Goal: Task Accomplishment & Management: Manage account settings

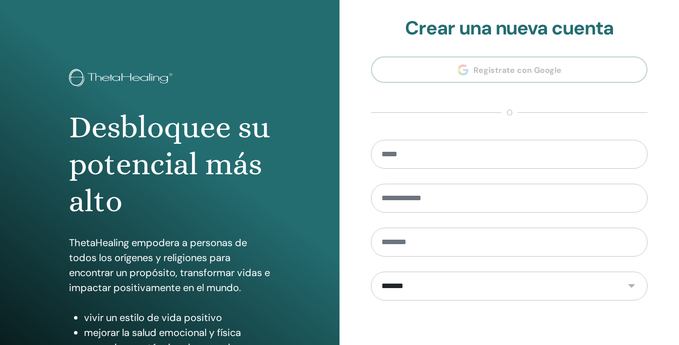
scroll to position [134, 0]
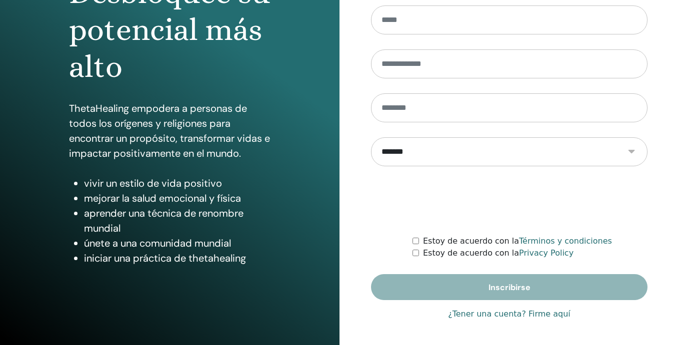
click at [470, 315] on link "¿Tener una cuenta? Firme aquí" at bounding box center [509, 314] width 122 height 12
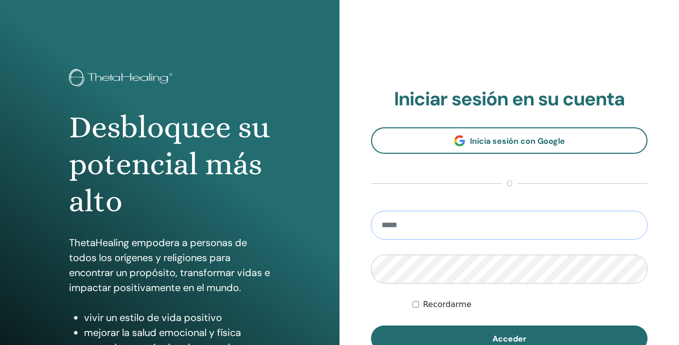
click at [416, 225] on input "email" at bounding box center [509, 225] width 276 height 29
type input "**********"
click at [371, 326] on button "Acceder" at bounding box center [509, 339] width 276 height 26
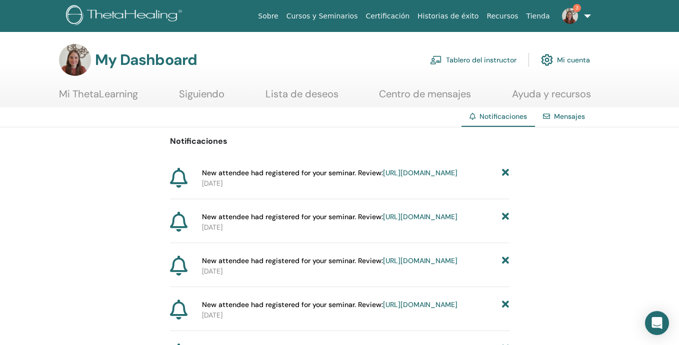
click at [424, 177] on link "[URL][DOMAIN_NAME]" at bounding box center [420, 172] width 74 height 9
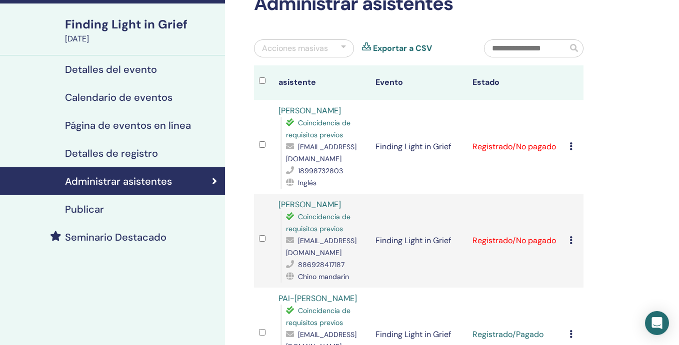
scroll to position [64, 0]
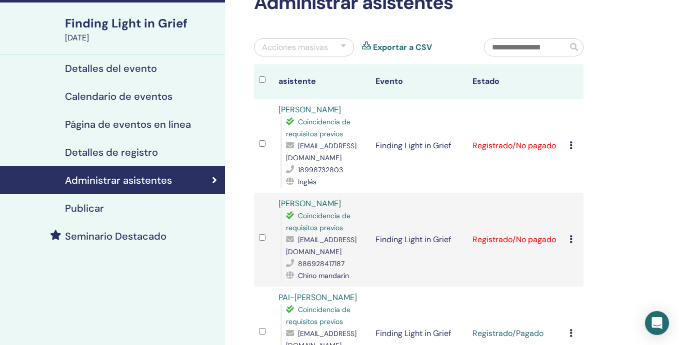
click at [572, 234] on div "Cancelar registro No autocertificar Marcar como pagado Marcar como no pagado Ma…" at bounding box center [573, 240] width 9 height 12
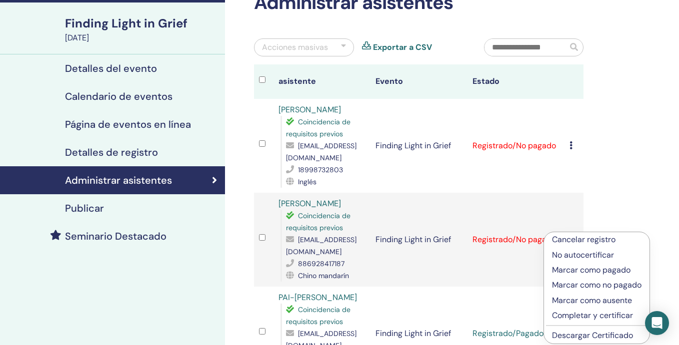
click at [579, 269] on p "Marcar como pagado" at bounding box center [596, 270] width 89 height 12
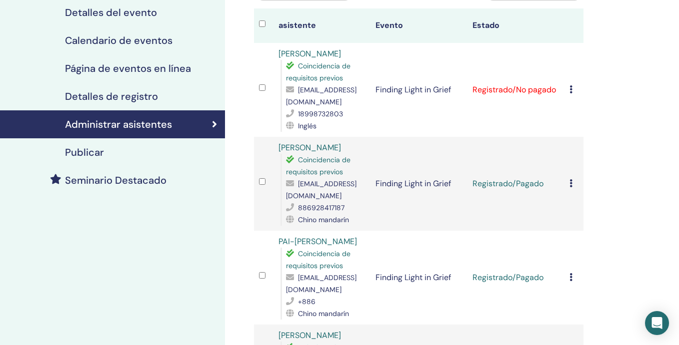
scroll to position [118, 0]
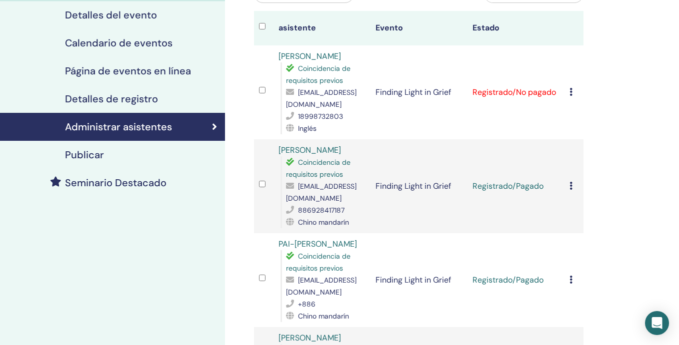
click at [570, 93] on icon at bounding box center [570, 92] width 3 height 8
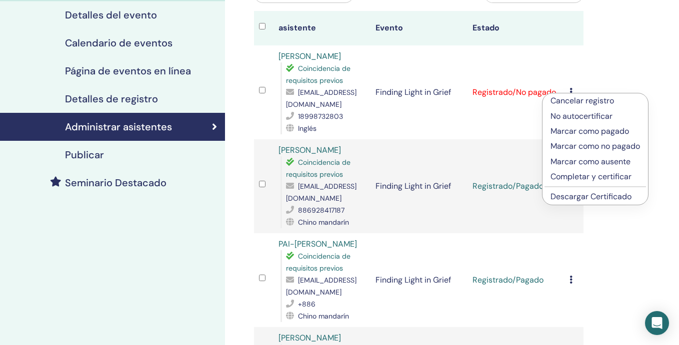
click at [577, 130] on p "Marcar como pagado" at bounding box center [594, 131] width 89 height 12
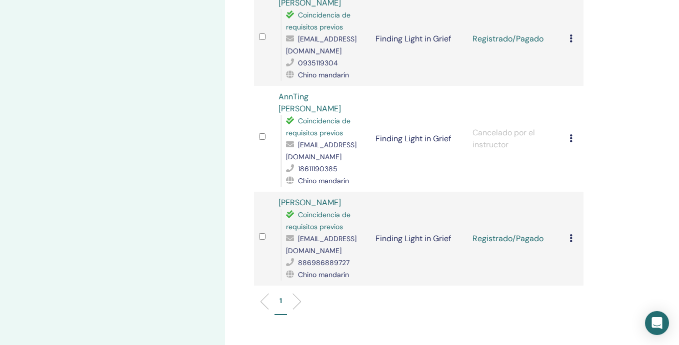
scroll to position [644, 0]
